Goal: Entertainment & Leisure: Browse casually

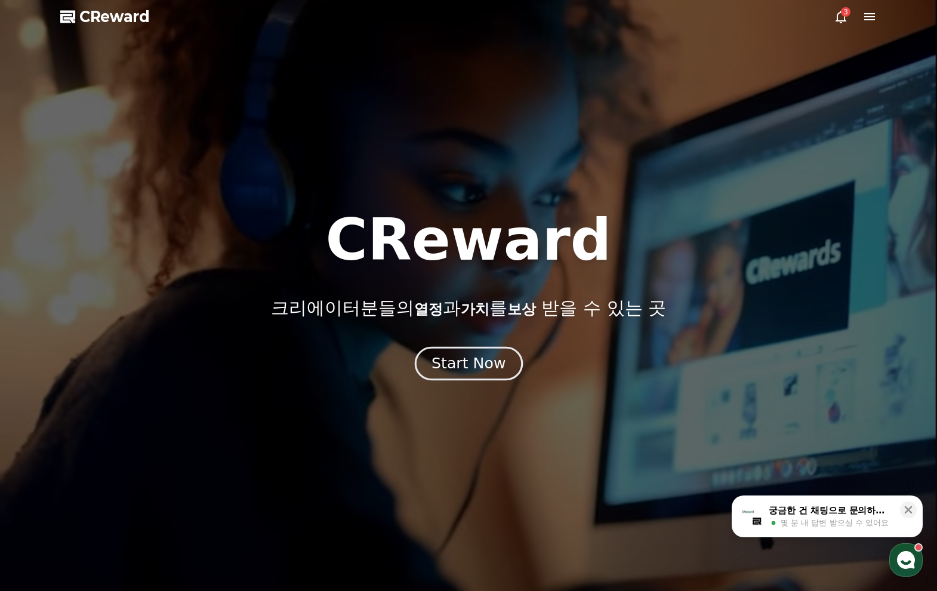
click at [472, 361] on div "Start Now" at bounding box center [469, 363] width 74 height 20
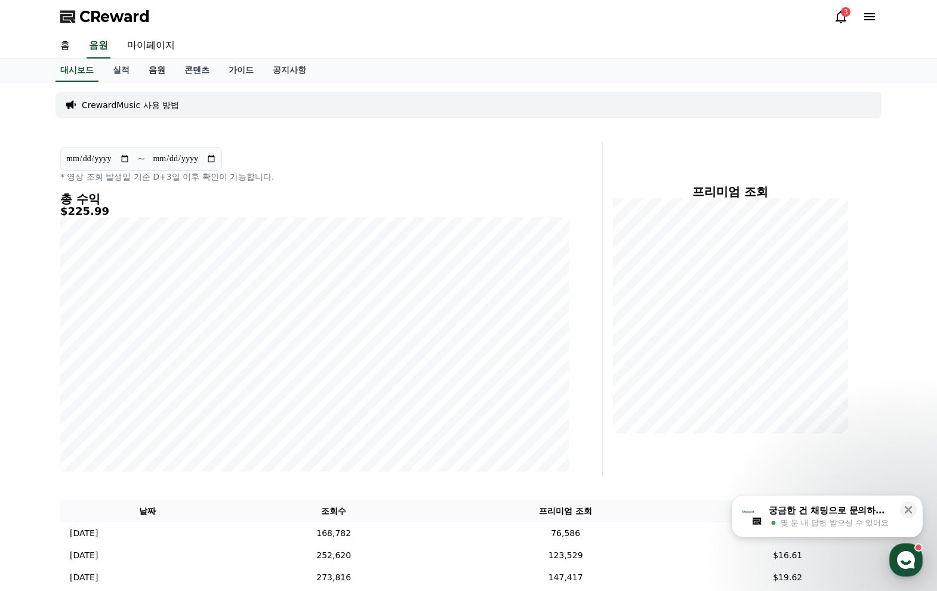
click at [155, 71] on link "음원" at bounding box center [157, 70] width 36 height 23
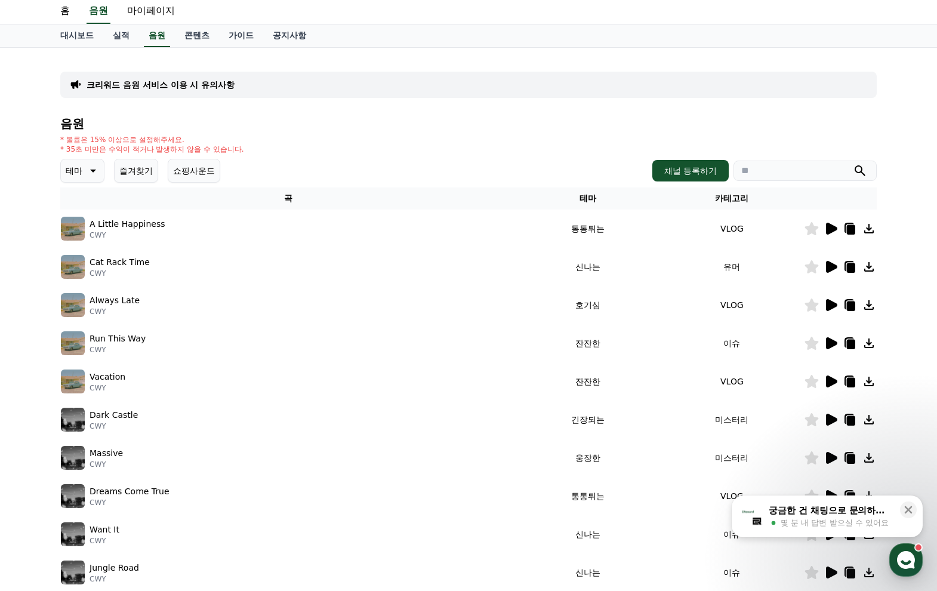
scroll to position [75, 0]
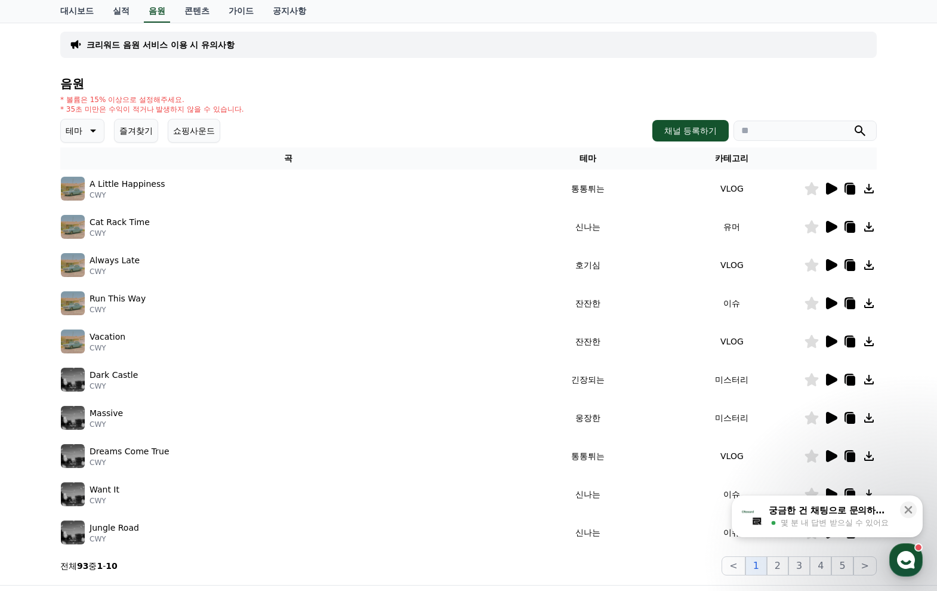
click at [85, 127] on icon at bounding box center [92, 131] width 14 height 14
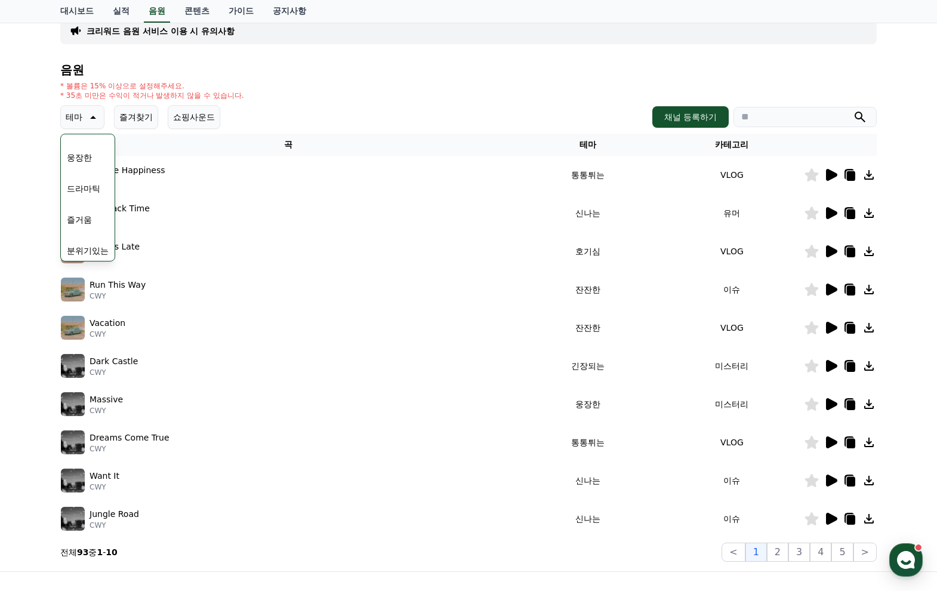
scroll to position [248, 0]
click at [79, 183] on button "드라마틱" at bounding box center [83, 180] width 43 height 26
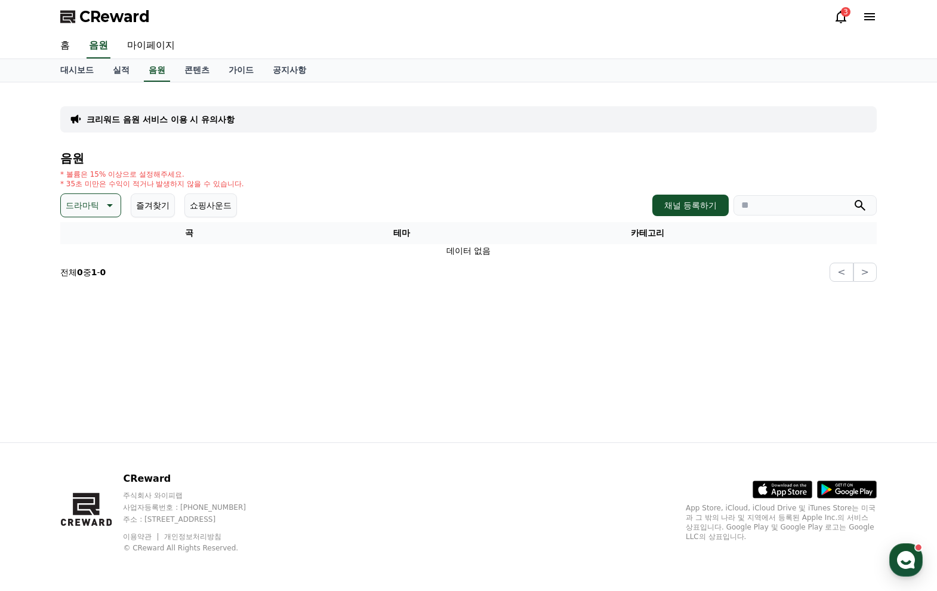
click at [106, 204] on icon at bounding box center [108, 205] width 14 height 14
click at [88, 283] on button "분위기있는" at bounding box center [87, 283] width 51 height 26
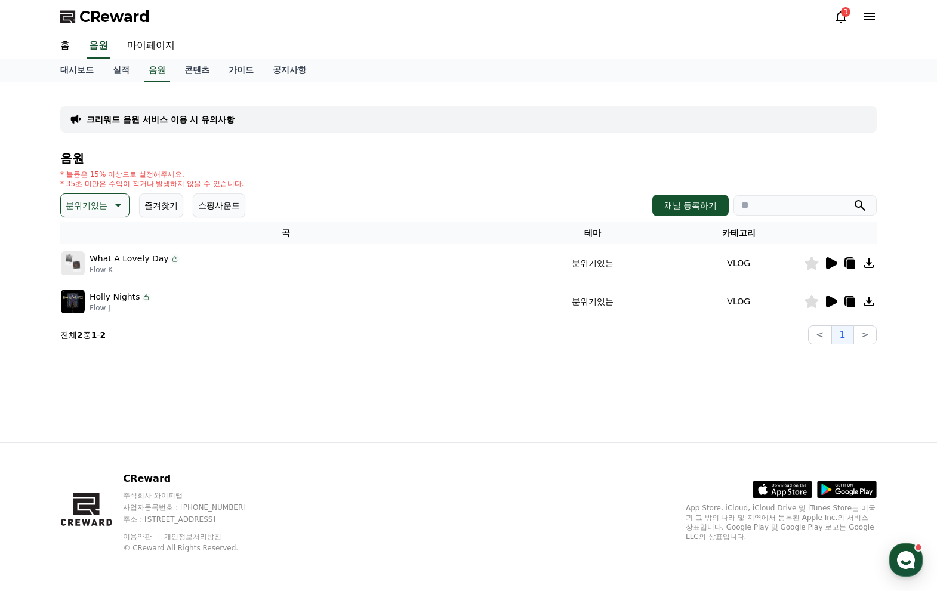
click at [828, 262] on icon at bounding box center [831, 263] width 11 height 12
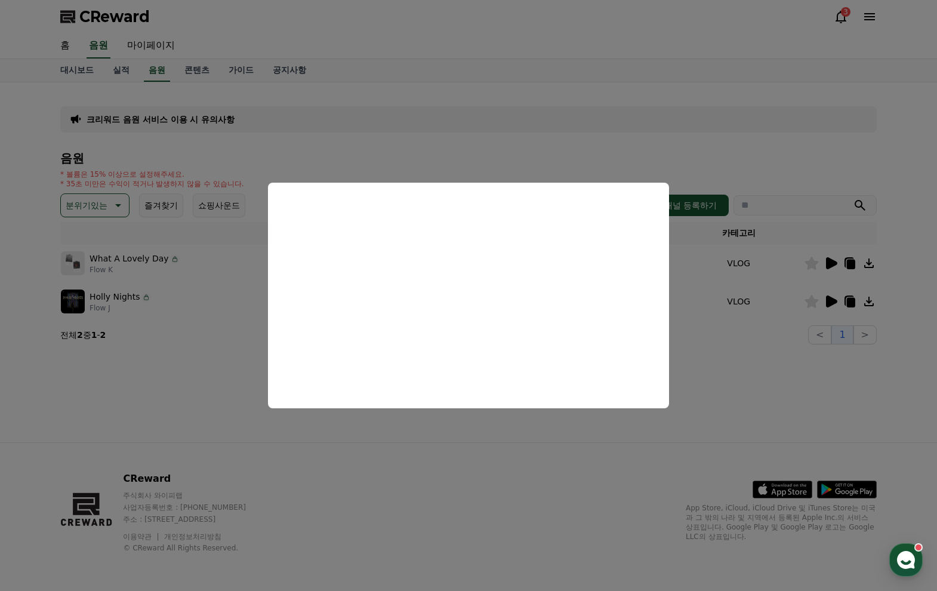
click at [212, 319] on button "close modal" at bounding box center [468, 295] width 937 height 591
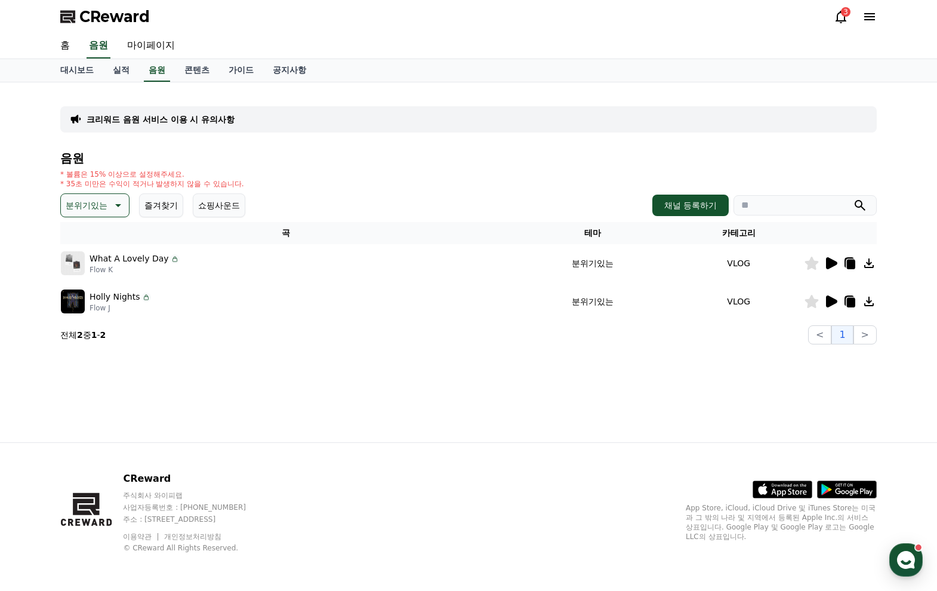
click at [123, 303] on p "Flow J" at bounding box center [120, 308] width 61 height 10
click at [76, 303] on img at bounding box center [73, 301] width 24 height 24
click at [833, 298] on icon at bounding box center [831, 301] width 11 height 12
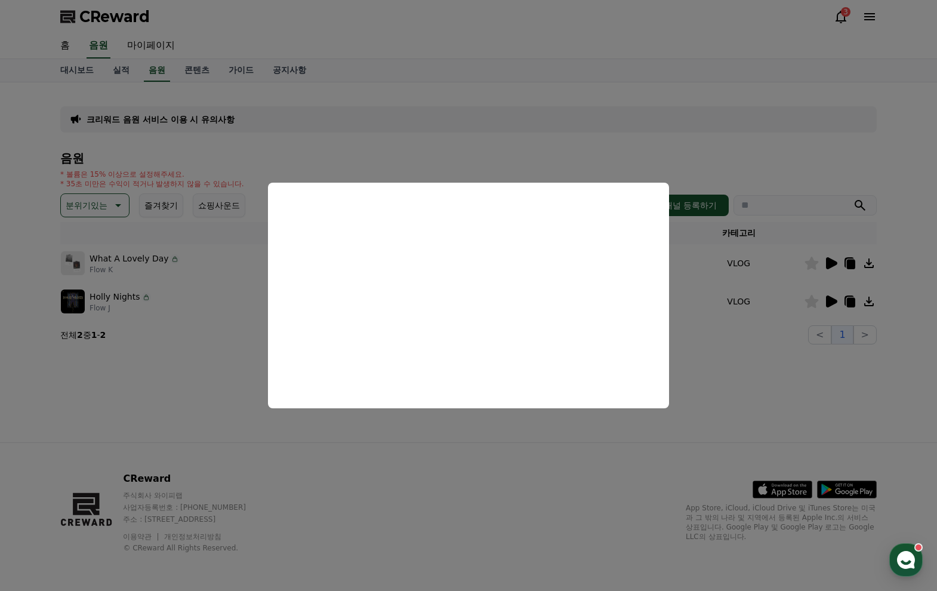
click at [236, 415] on button "close modal" at bounding box center [468, 295] width 937 height 591
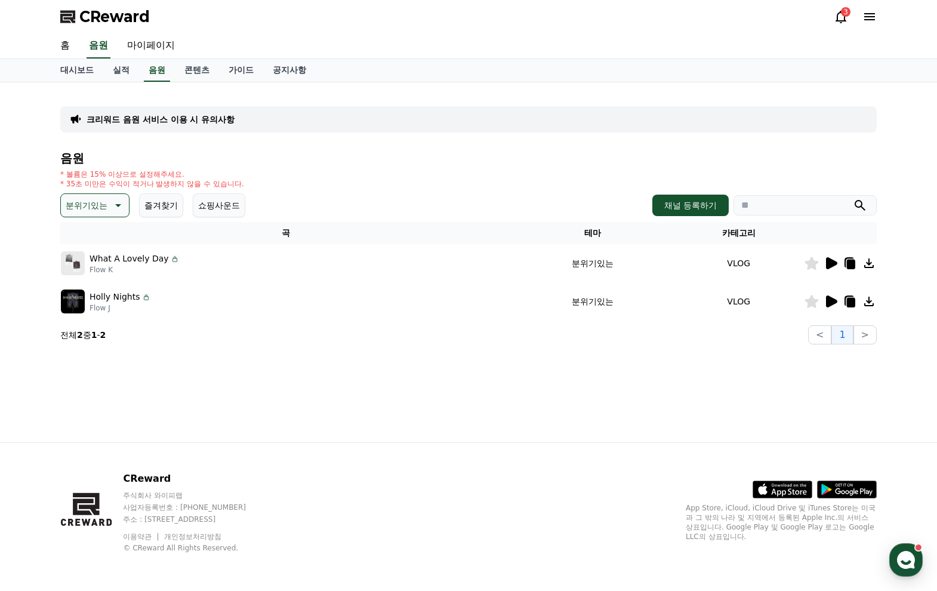
click at [813, 304] on icon at bounding box center [812, 301] width 14 height 13
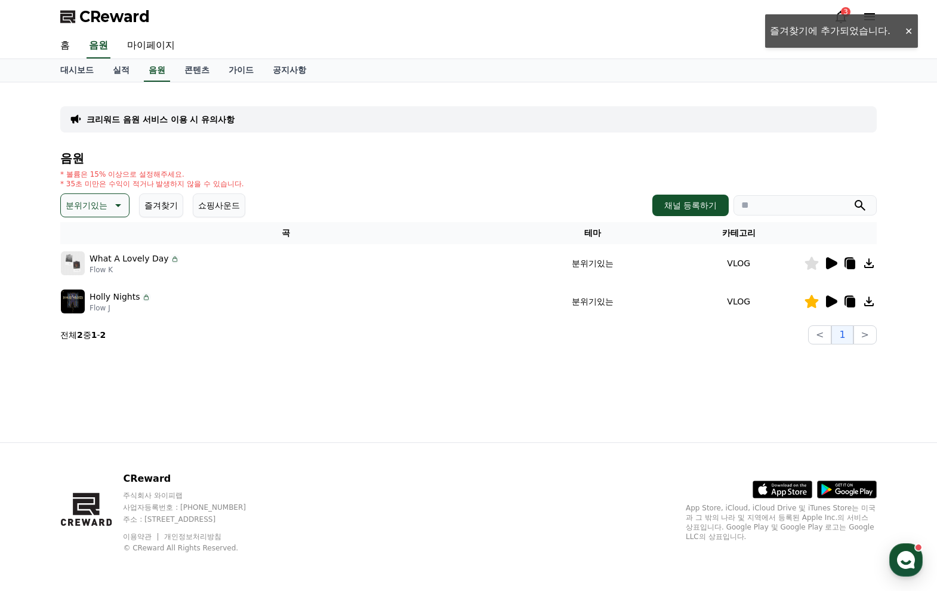
click at [155, 212] on button "즐겨찾기" at bounding box center [161, 205] width 44 height 24
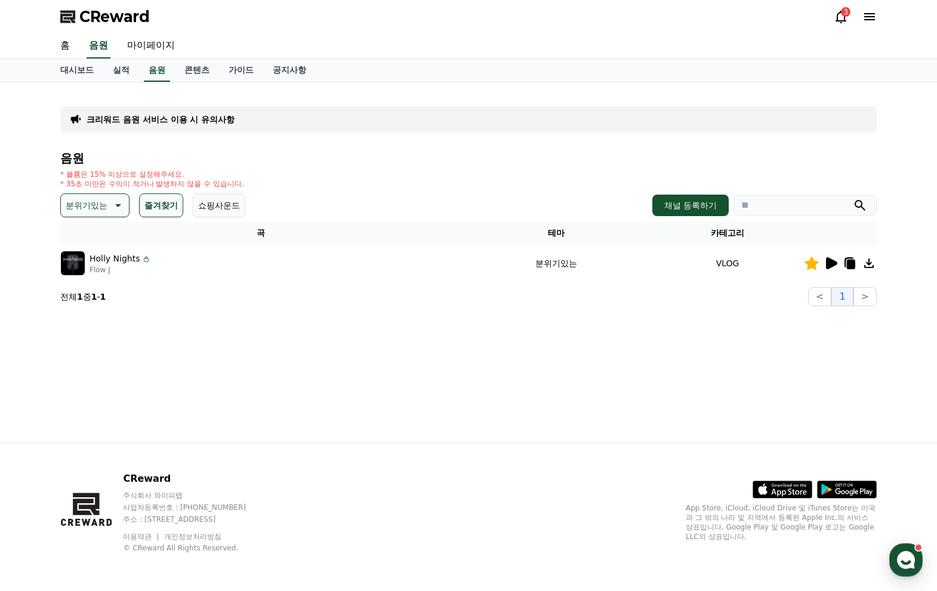
click at [98, 207] on p "분위기있는" at bounding box center [87, 205] width 42 height 17
click at [73, 303] on button "슬픈" at bounding box center [75, 300] width 26 height 26
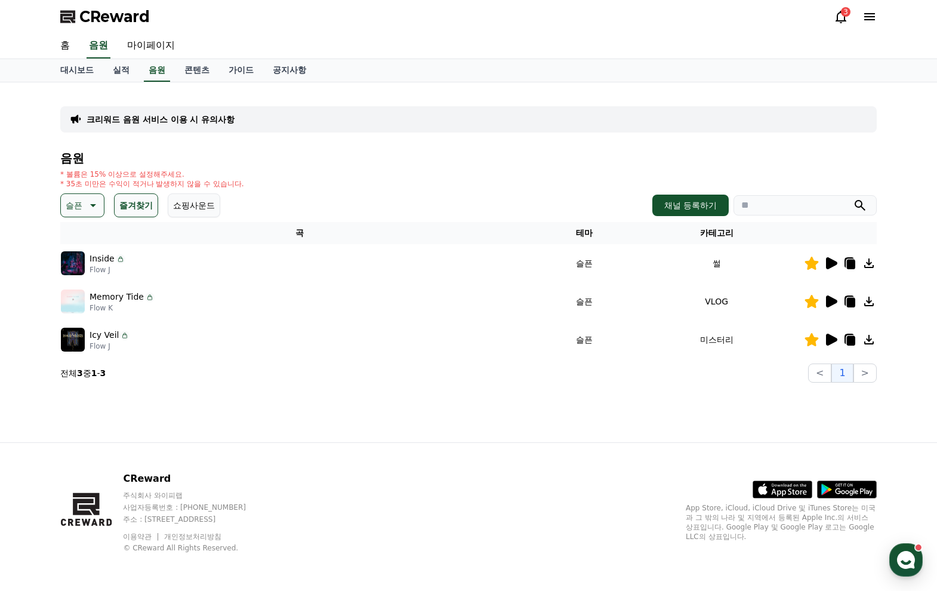
click at [830, 300] on icon at bounding box center [831, 301] width 11 height 12
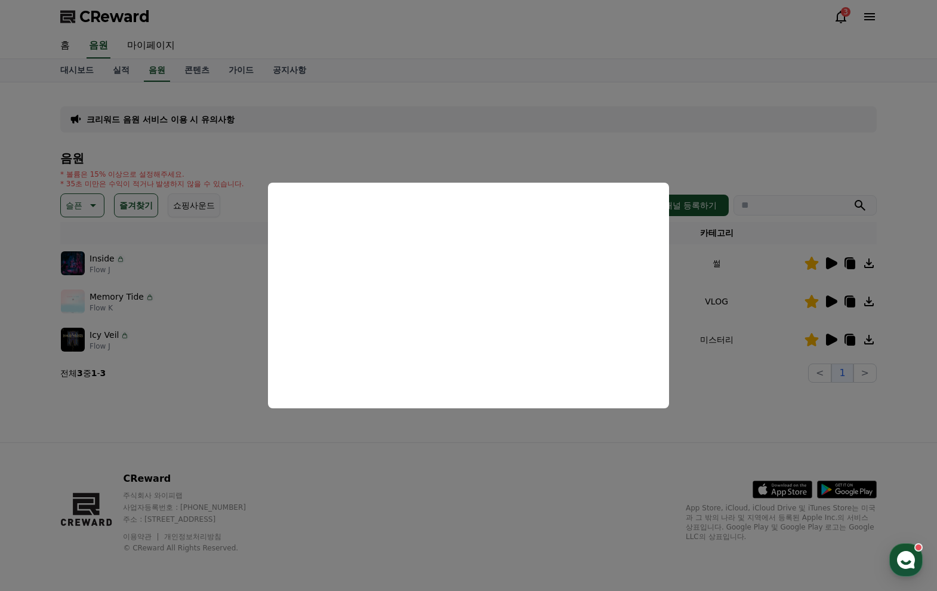
click at [715, 392] on button "close modal" at bounding box center [468, 295] width 937 height 591
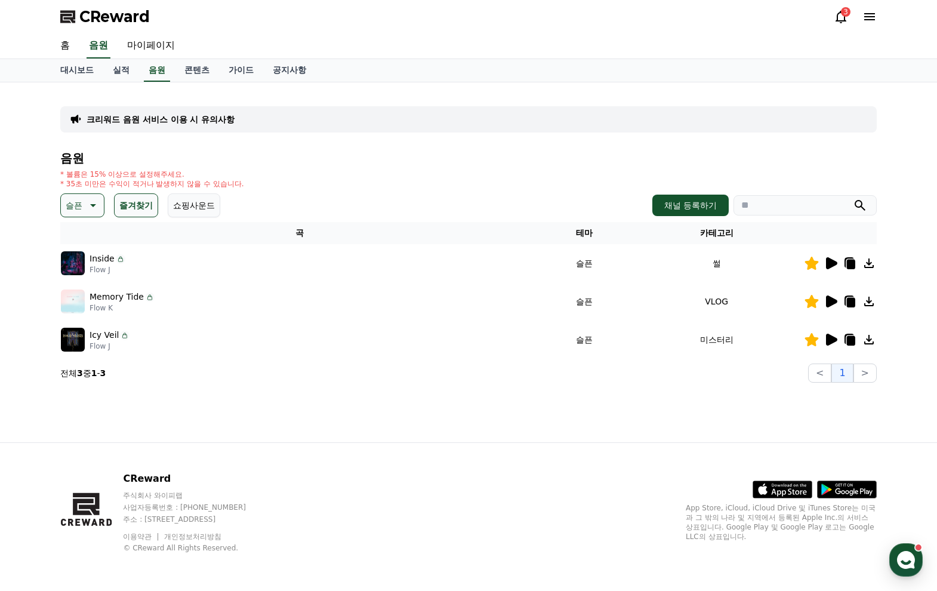
click at [836, 341] on icon at bounding box center [831, 340] width 11 height 12
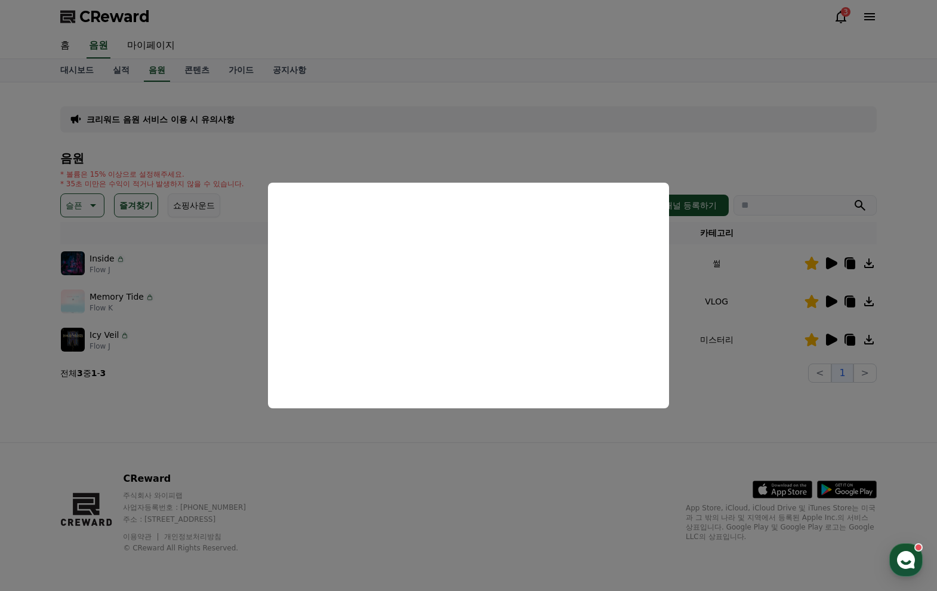
click at [476, 426] on button "close modal" at bounding box center [468, 295] width 937 height 591
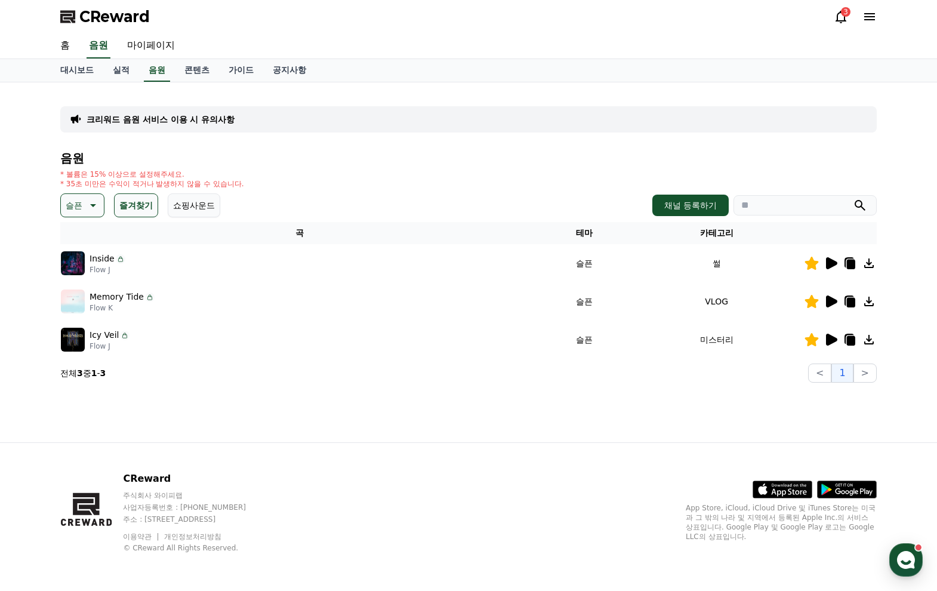
click at [131, 207] on button "즐겨찾기" at bounding box center [136, 205] width 44 height 24
click at [94, 199] on icon at bounding box center [92, 205] width 14 height 14
click at [78, 233] on button "전체" at bounding box center [75, 237] width 26 height 26
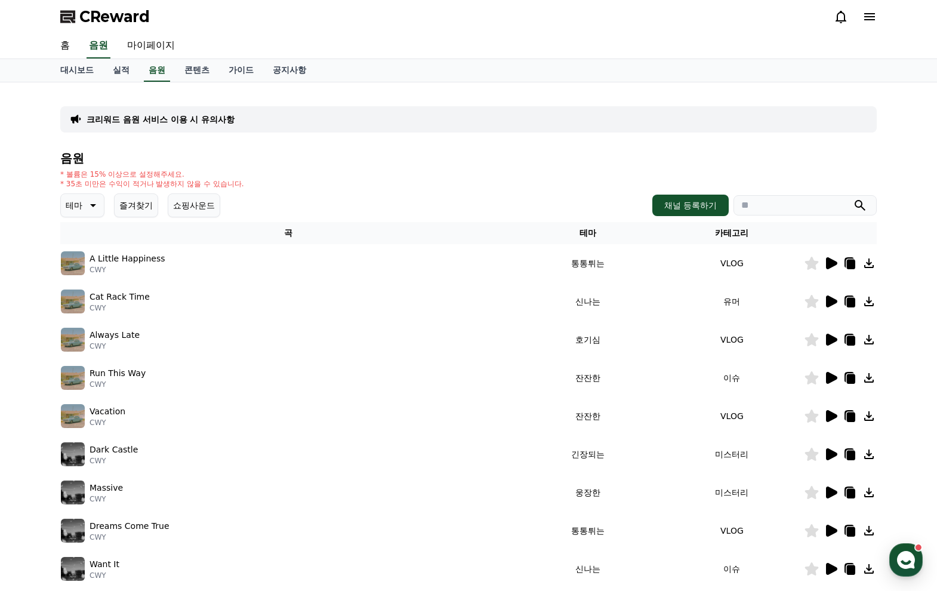
click at [126, 201] on button "즐겨찾기" at bounding box center [136, 205] width 44 height 24
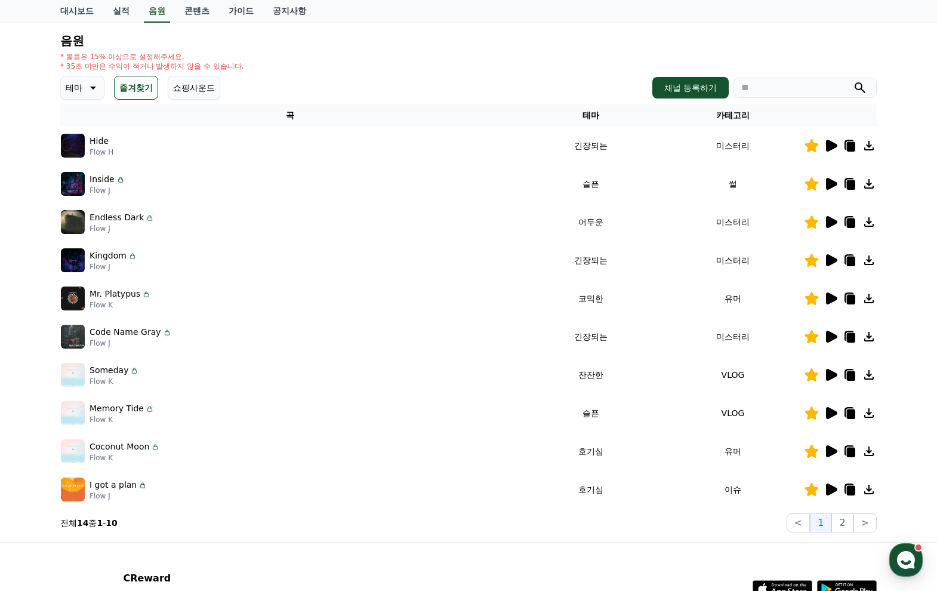
scroll to position [204, 0]
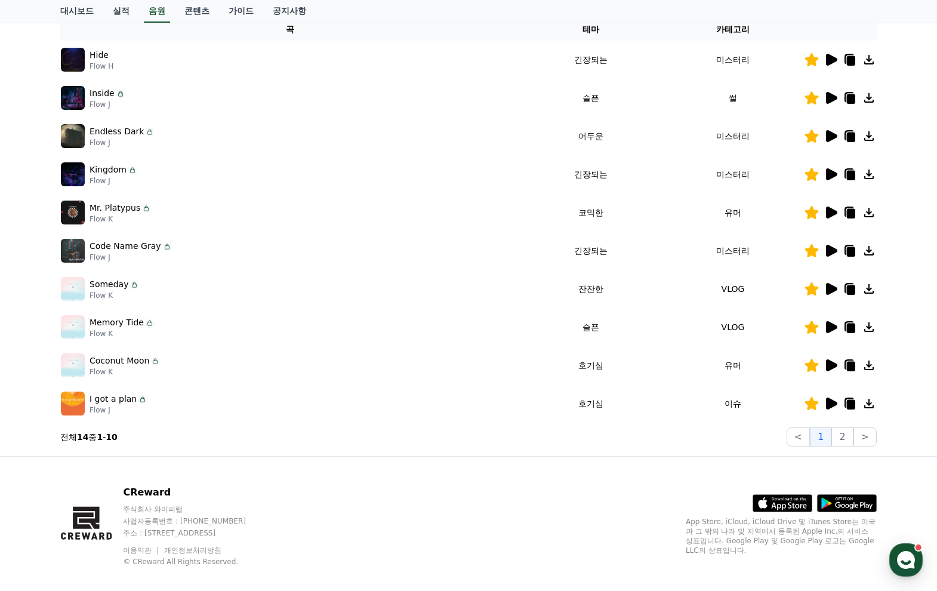
click at [830, 285] on icon at bounding box center [831, 289] width 11 height 12
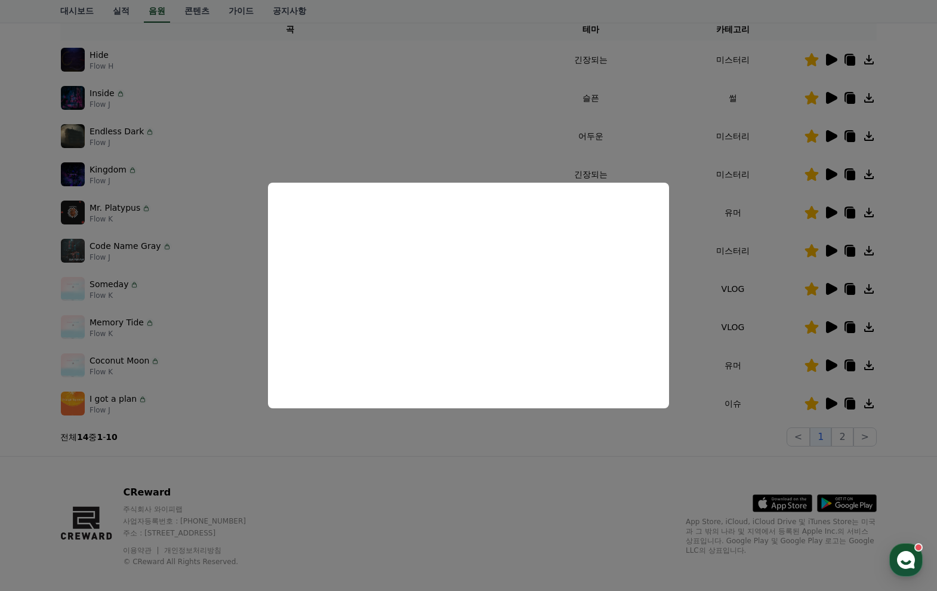
click at [486, 453] on button "close modal" at bounding box center [468, 295] width 937 height 591
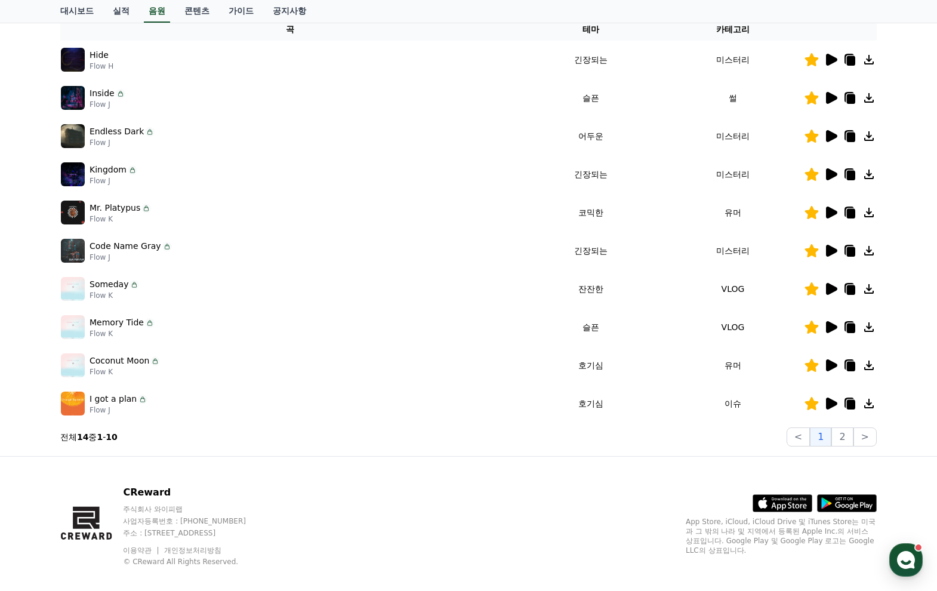
click at [848, 288] on icon at bounding box center [851, 290] width 8 height 10
click at [831, 327] on icon at bounding box center [831, 327] width 11 height 12
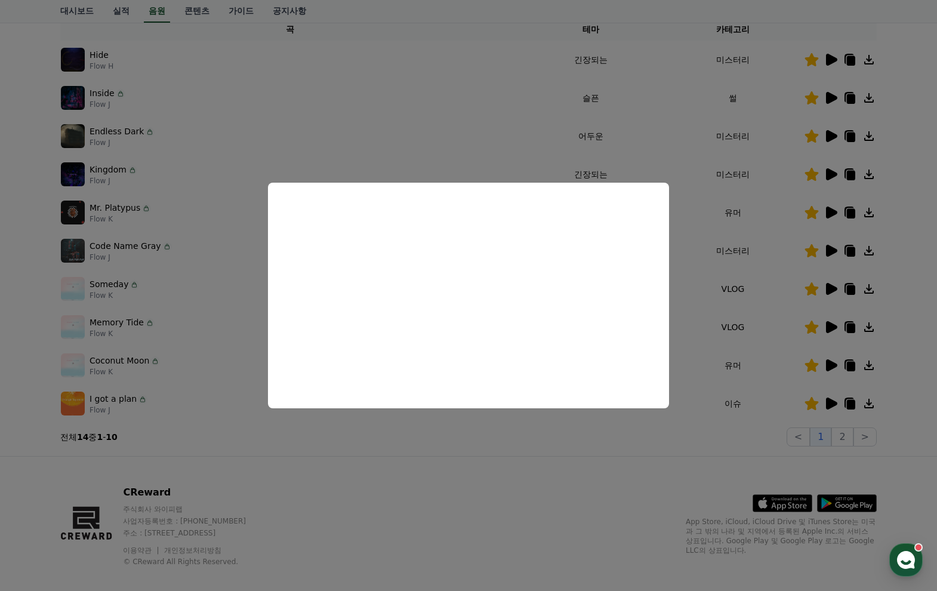
click at [283, 440] on button "close modal" at bounding box center [468, 295] width 937 height 591
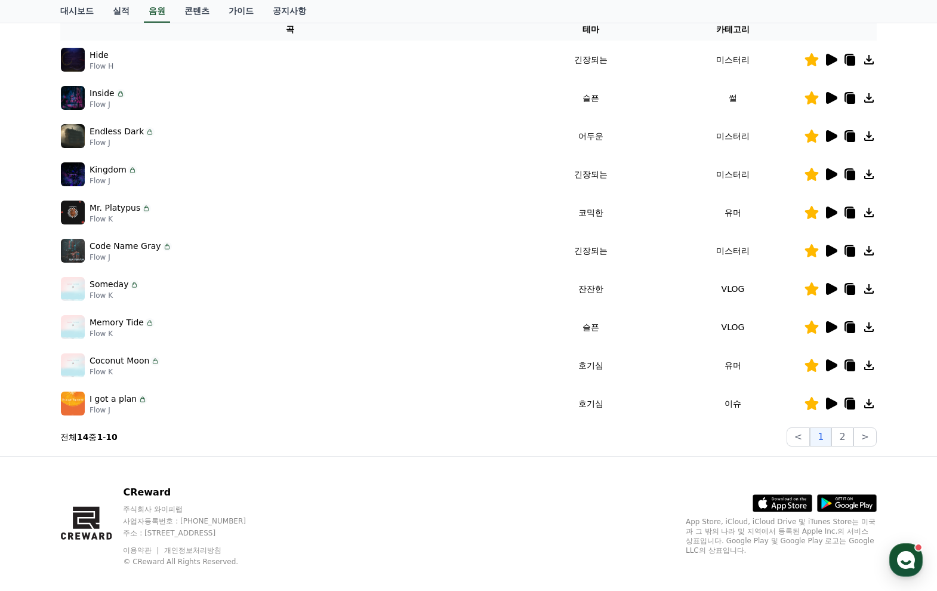
click at [833, 403] on icon at bounding box center [831, 403] width 11 height 12
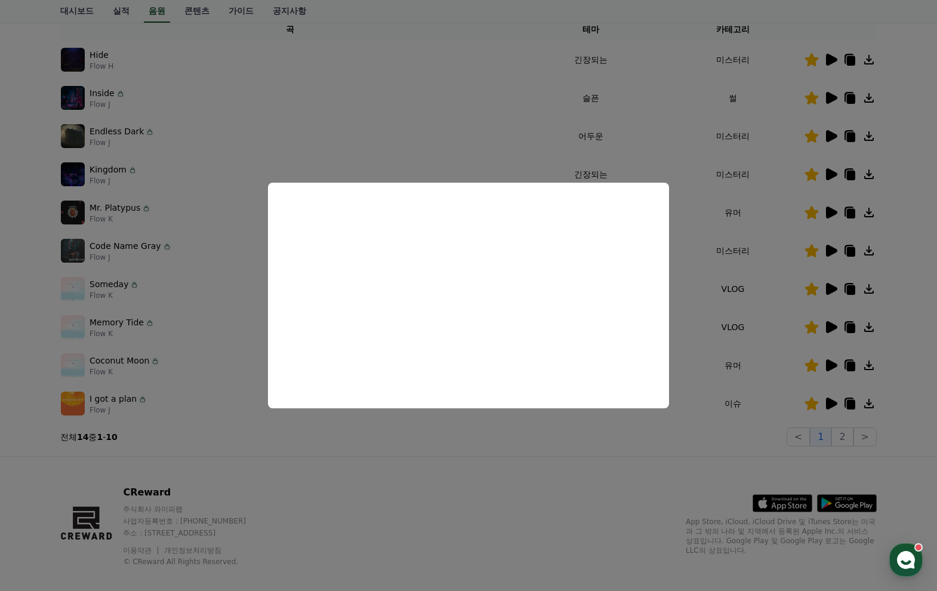
click at [566, 436] on button "close modal" at bounding box center [468, 295] width 937 height 591
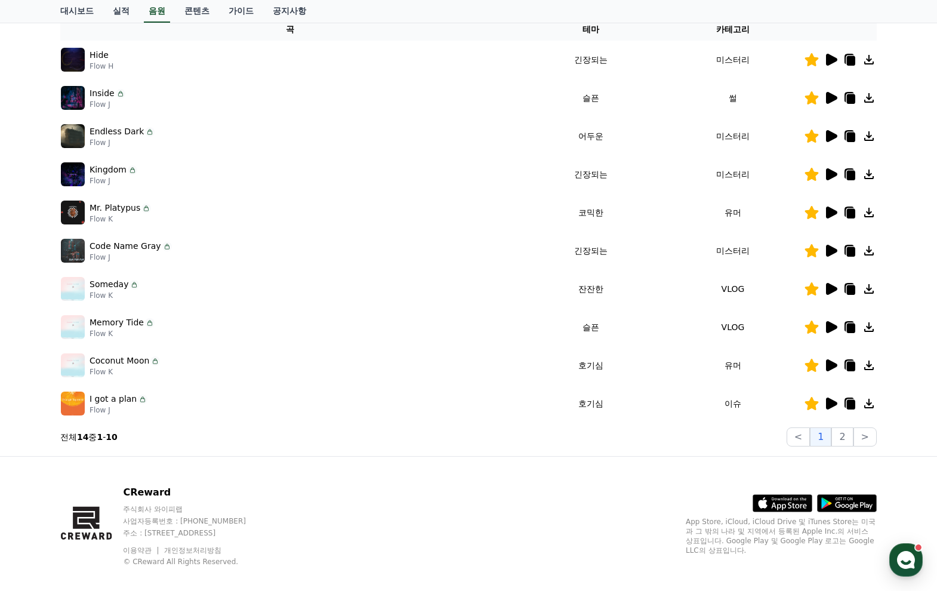
click at [851, 402] on icon at bounding box center [851, 405] width 8 height 10
click at [867, 438] on button ">" at bounding box center [864, 436] width 23 height 19
click at [850, 435] on button "2" at bounding box center [841, 436] width 21 height 19
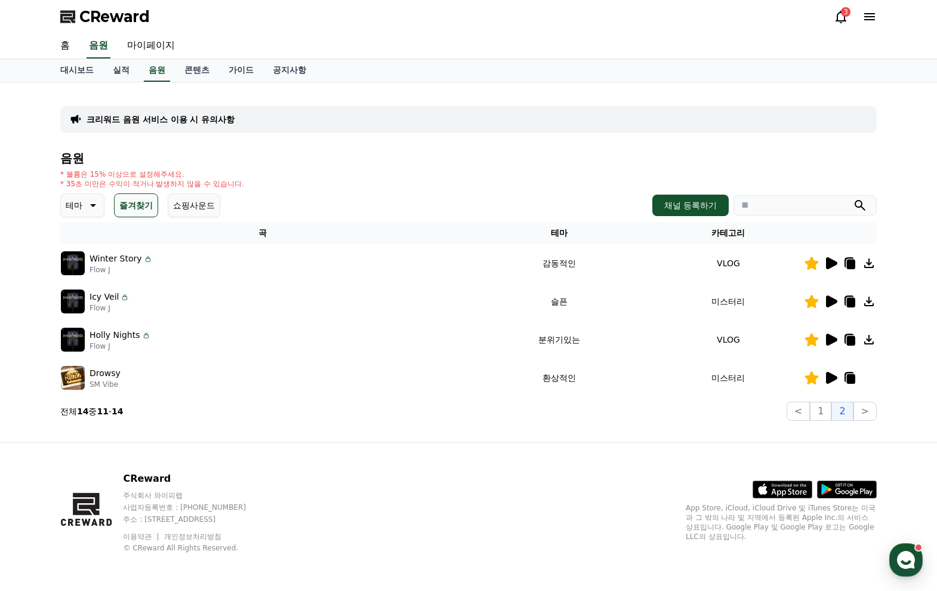
click at [836, 264] on icon at bounding box center [831, 263] width 11 height 12
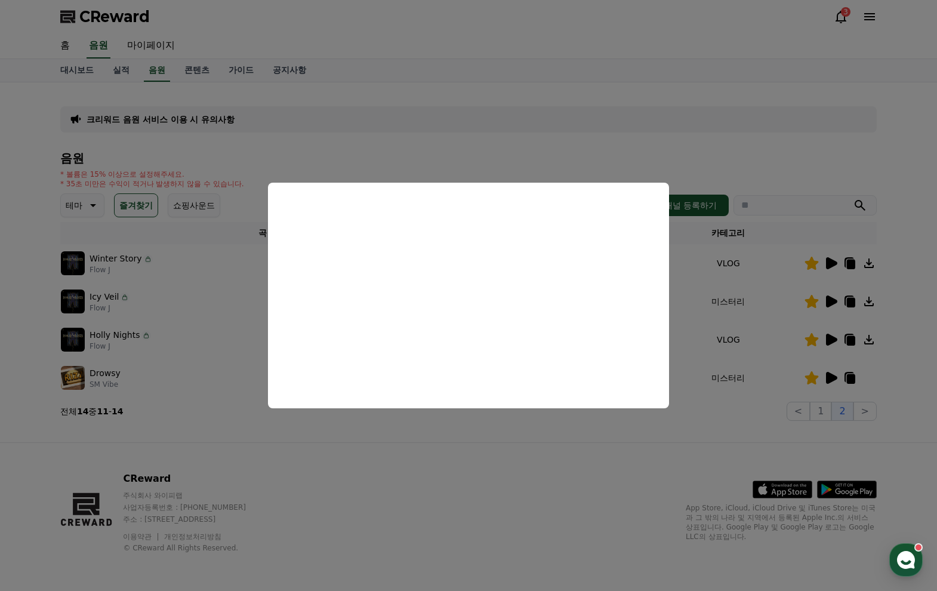
click at [540, 448] on button "close modal" at bounding box center [468, 295] width 937 height 591
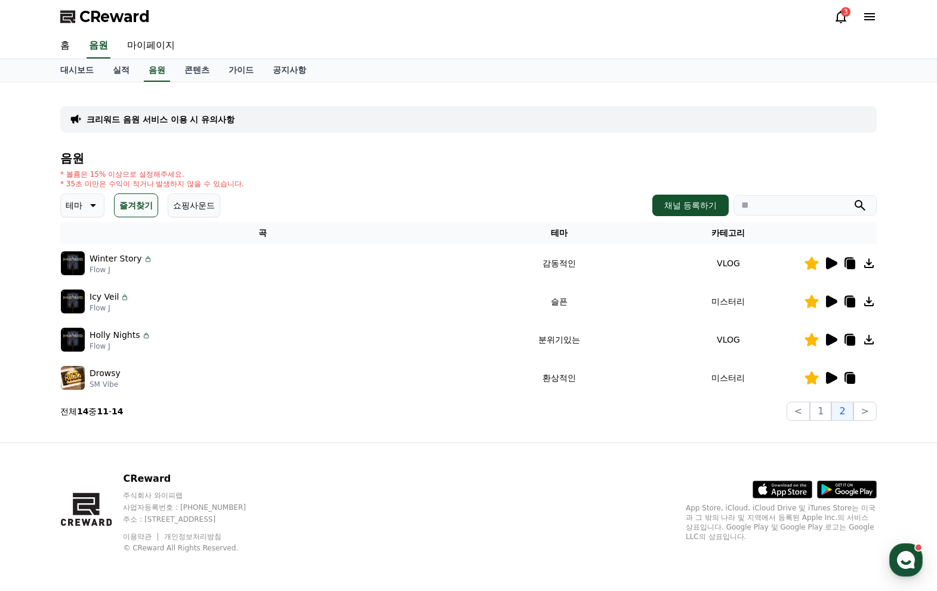
click at [829, 301] on icon at bounding box center [831, 301] width 11 height 12
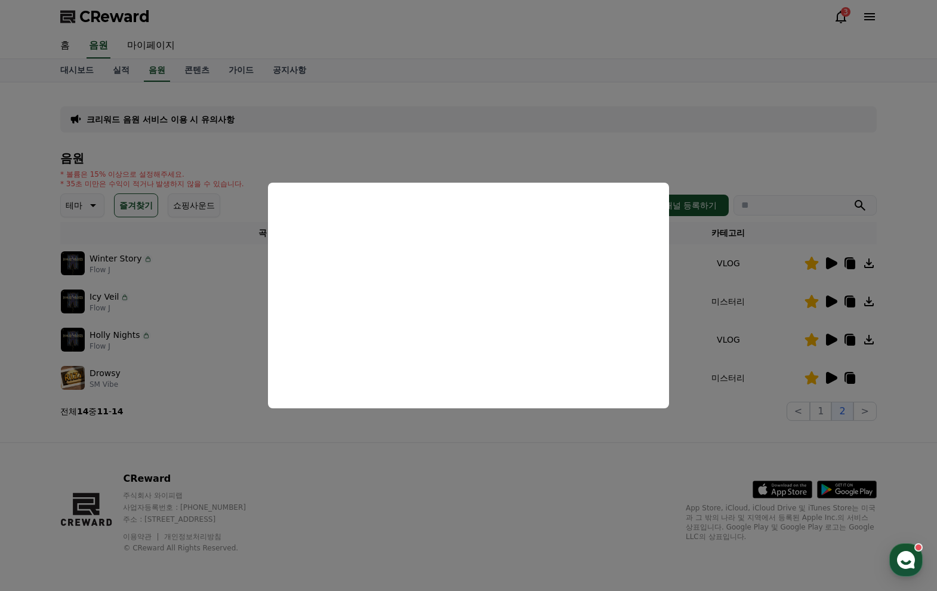
click at [562, 430] on button "close modal" at bounding box center [468, 295] width 937 height 591
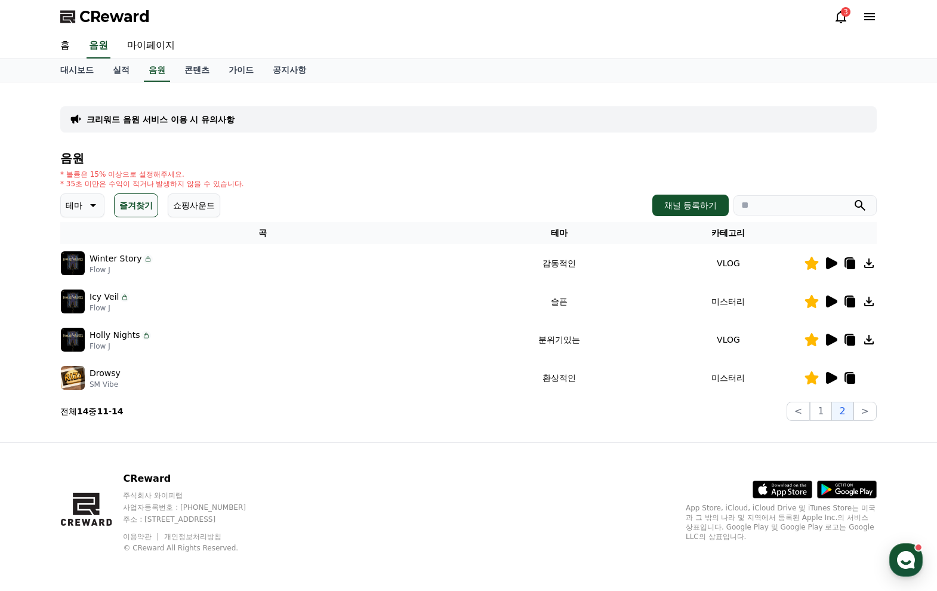
click at [849, 298] on icon at bounding box center [851, 303] width 8 height 10
click at [831, 340] on icon at bounding box center [831, 340] width 11 height 12
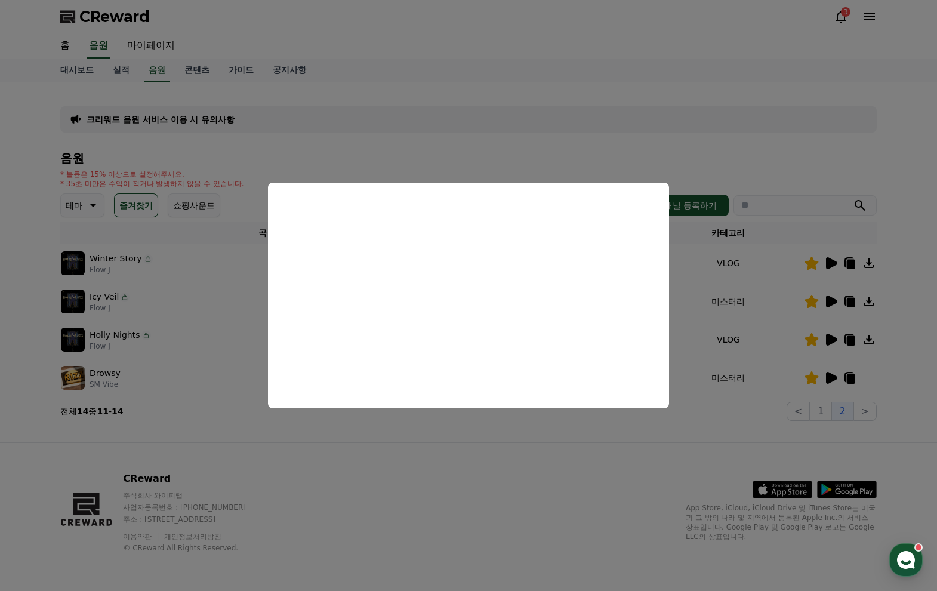
click at [848, 341] on button "close modal" at bounding box center [468, 295] width 937 height 591
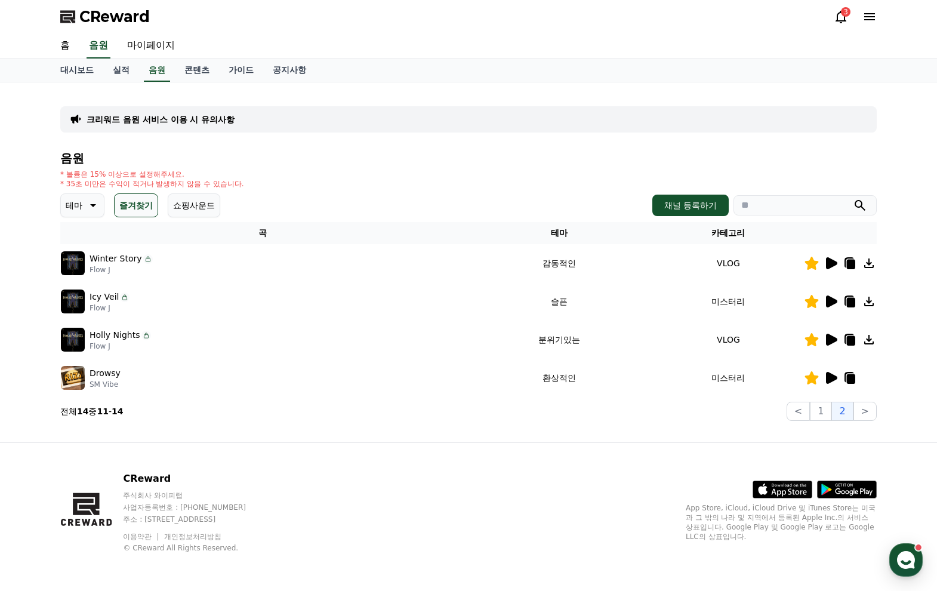
click at [850, 341] on icon at bounding box center [851, 341] width 8 height 10
click at [830, 378] on icon at bounding box center [831, 378] width 11 height 12
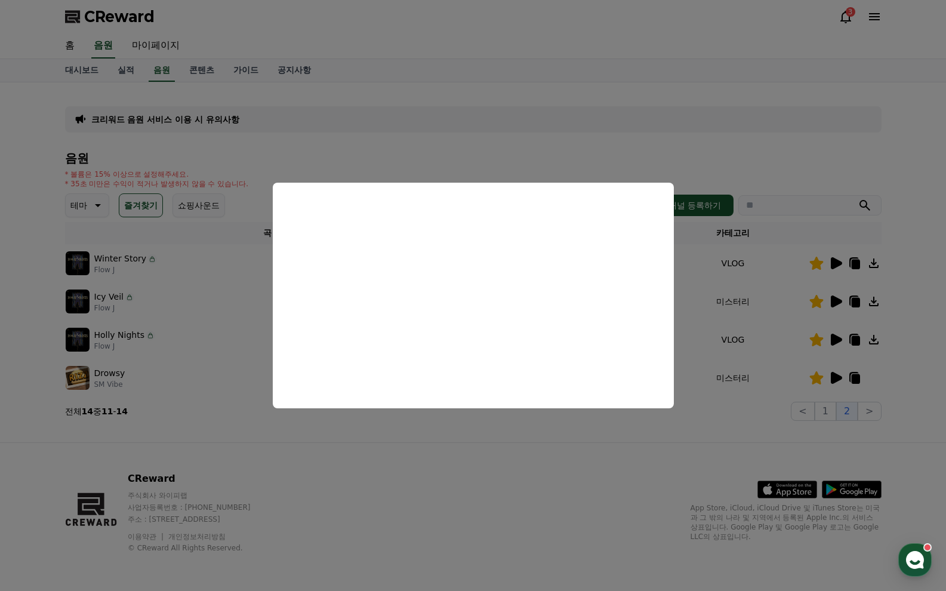
click at [889, 376] on button "close modal" at bounding box center [473, 295] width 946 height 591
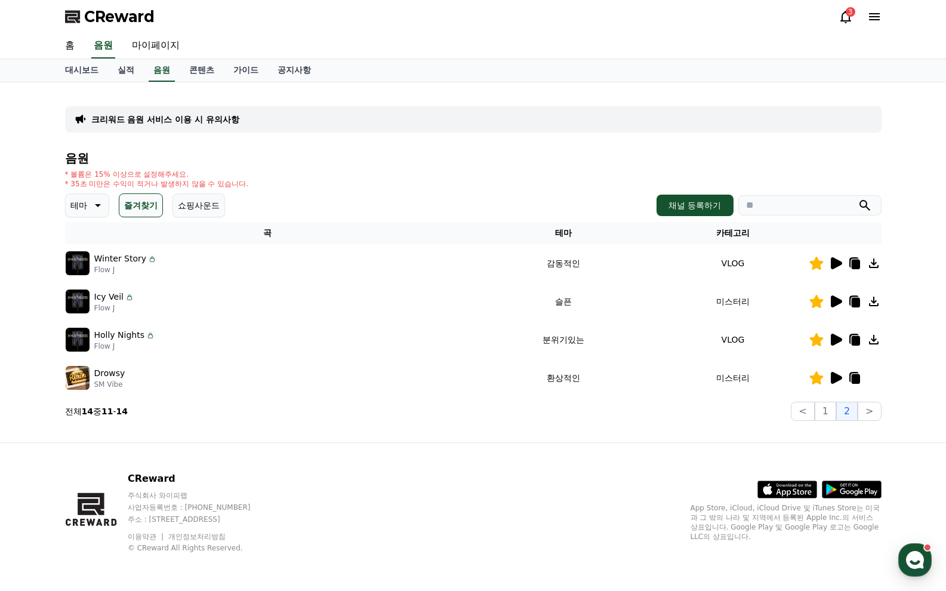
click at [853, 378] on icon at bounding box center [855, 379] width 8 height 10
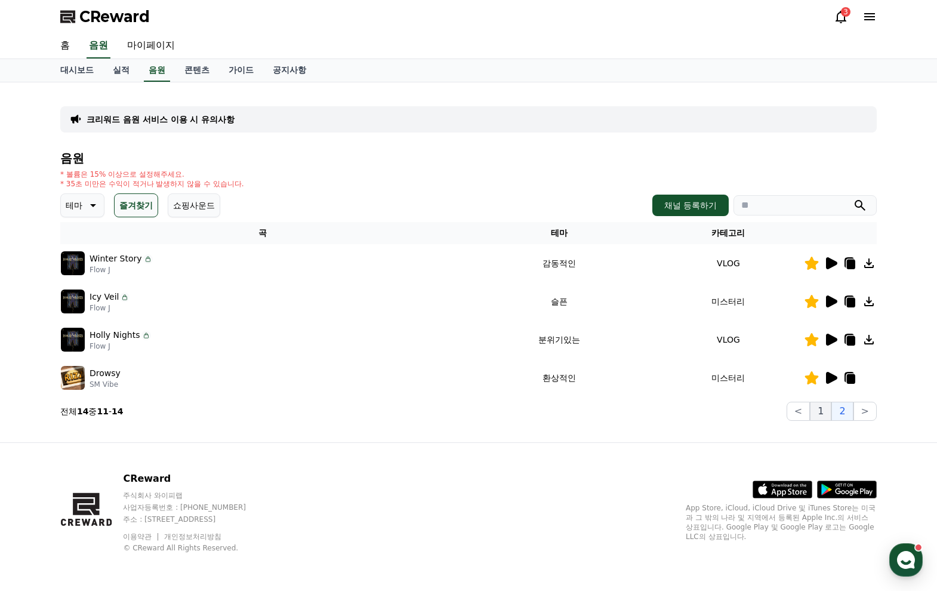
click at [830, 412] on button "1" at bounding box center [820, 411] width 21 height 19
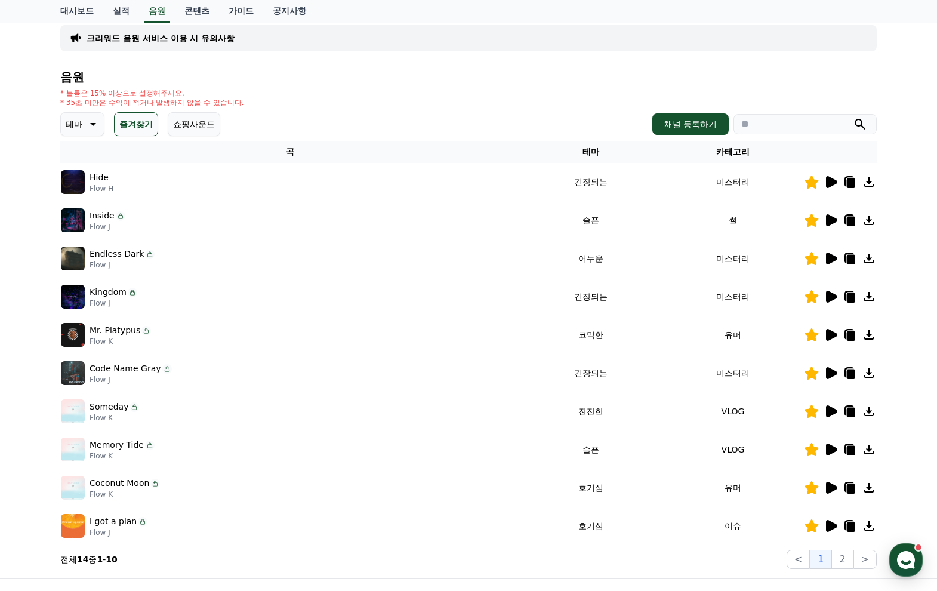
scroll to position [82, 0]
